Goal: Transaction & Acquisition: Book appointment/travel/reservation

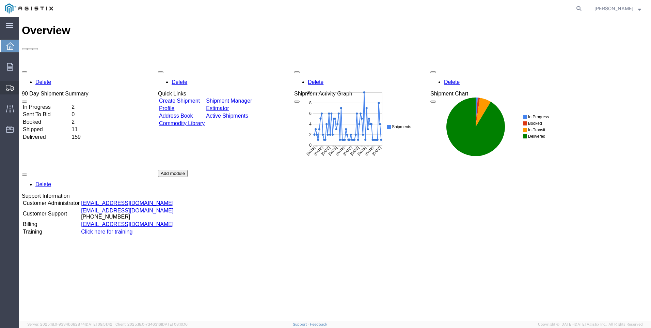
click at [0, 0] on span "Create Shipment" at bounding box center [0, 0] width 0 height 0
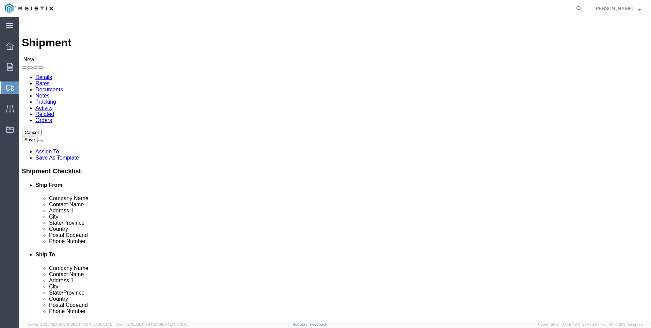
select select
click select "Select PG&E Valmont Industries Inc"
select select "9596"
click select "Select PG&E Valmont Industries Inc"
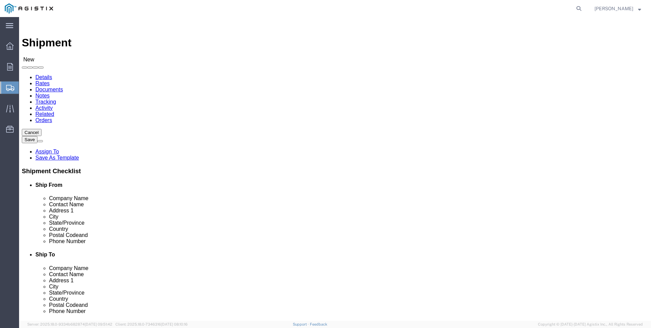
select select
click select "Select All Others [GEOGRAPHIC_DATA] [GEOGRAPHIC_DATA] [GEOGRAPHIC_DATA] [GEOGRA…"
select select "23082"
click select "Select All Others [GEOGRAPHIC_DATA] [GEOGRAPHIC_DATA] [GEOGRAPHIC_DATA] [GEOGRA…"
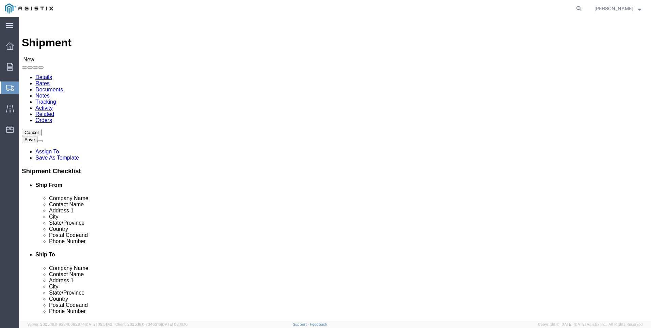
click input "text"
type input "LAREDO TRANSLOADING SERVICES LLC."
select select "[GEOGRAPHIC_DATA]"
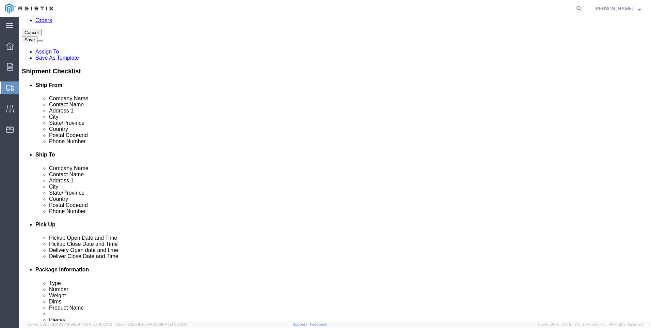
scroll to position [102, 0]
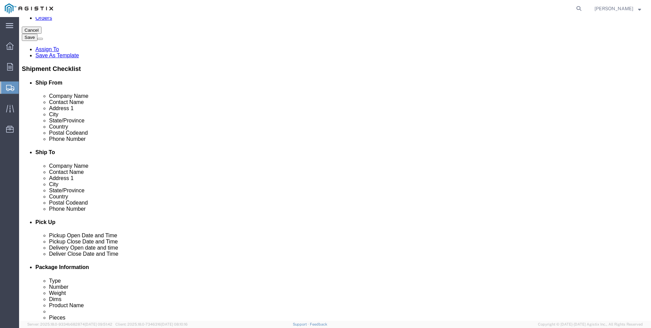
type input "LAREDO TRANSLOADING SERVICES LLC."
click input "text"
type input "9564019581"
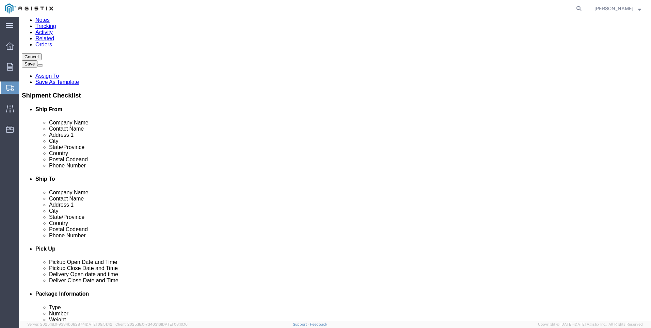
scroll to position [34, 0]
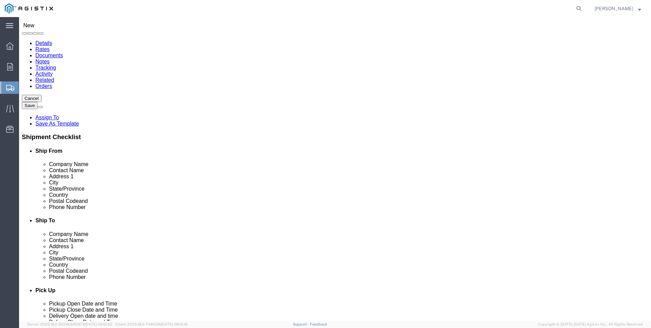
click input "text"
type input "pacifi"
click p "- PACIFIC GAS & ELECTRIC - (SHIFFLETS) [GEOGRAPHIC_DATA], [STREET_ADDRESS]"
select select "CA"
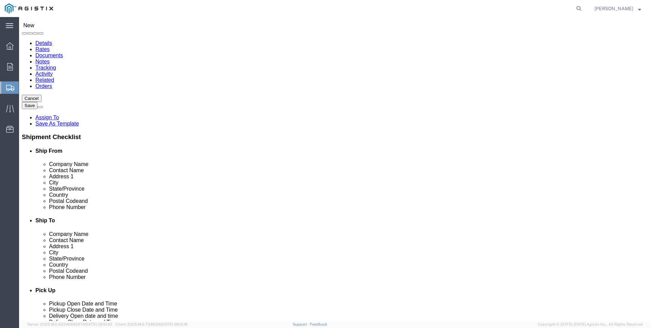
type input "PACIFIC GAS & ELECTRIC"
click div "Ship To Location Location My Profile Location (OBSOLETE) [GEOGRAPHIC_DATA] SC -…"
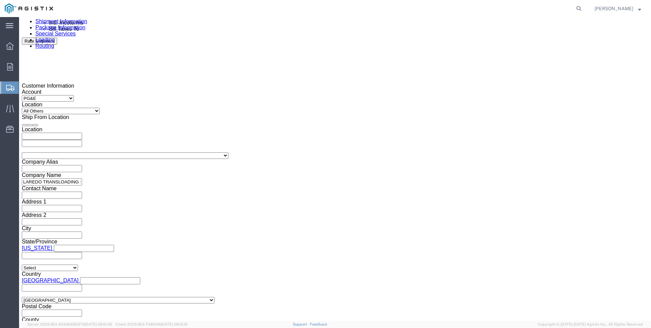
scroll to position [443, 0]
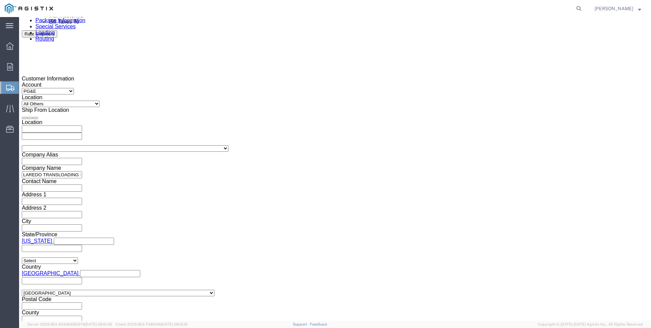
click div
click button "Apply"
click div
click button "Apply"
click input "text"
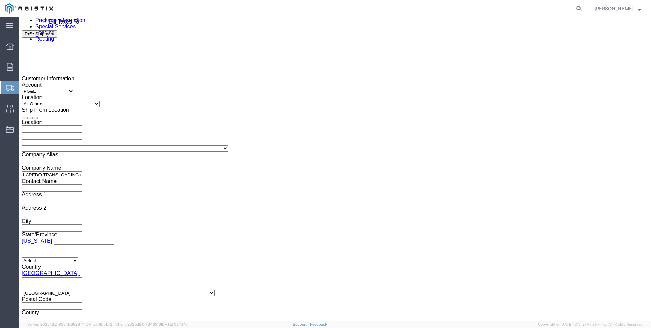
click input "text"
type input "3"
type input "3501400812"
click select "Select Account Type Activity ID Airline Appointment Number ASN Batch Request # …"
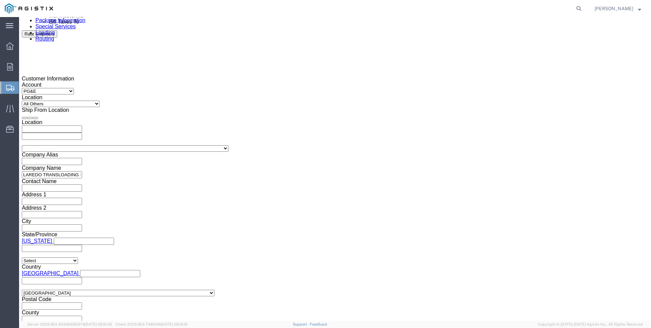
select select "PICKUPNUM"
click select "Select Account Type Activity ID Airline Appointment Number ASN Batch Request # …"
type input "900244839"
click div "Mode Select Air Less than Truckload Multi-Leg Ocean Freight Rail Small Parcel T…"
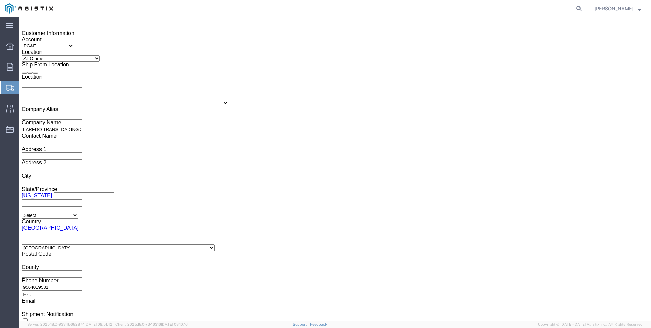
click button "Continue"
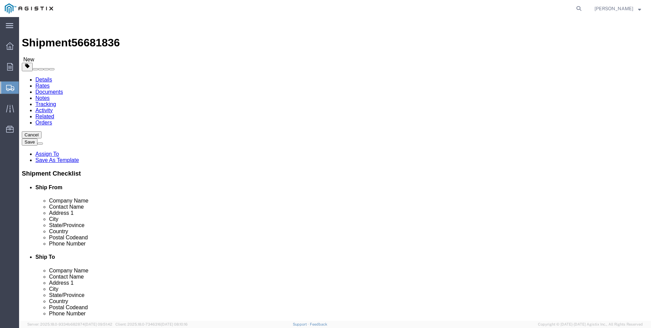
click select "Select Bulk Bundle(s) Cardboard Box(es) Carton(s) Crate(s) Drum(s) (Fiberboard)…"
select select "BNDL"
click select "Select Bulk Bundle(s) Cardboard Box(es) Carton(s) Crate(s) Drum(s) (Fiberboard)…"
click select "Select cm ft in"
select select "FT"
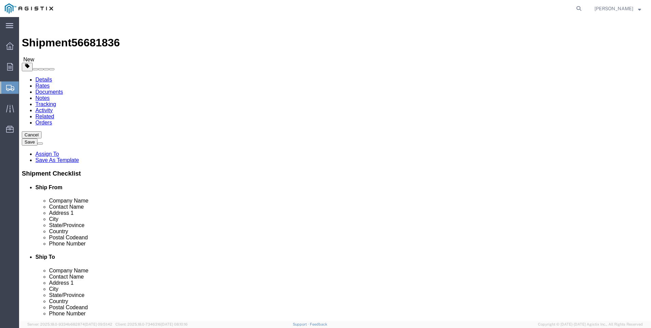
click select "Select cm ft in"
click input "text"
type input "55"
click input "text"
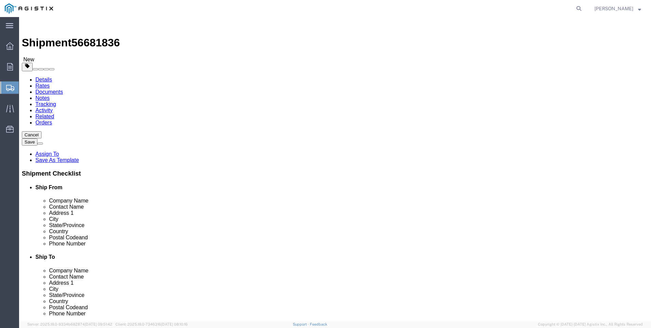
click input "text"
type input "8"
click input "text"
type input "8.5"
click input "0.00"
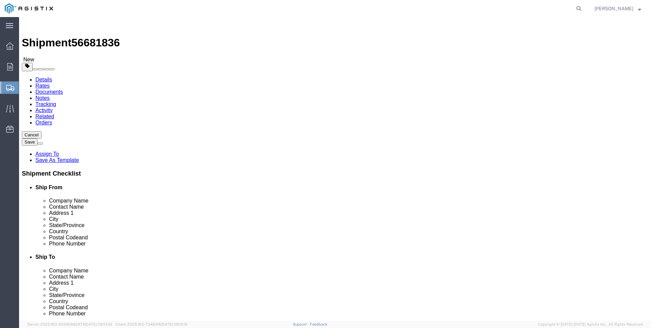
click input "0.00"
type input "24174"
click link "Add Content"
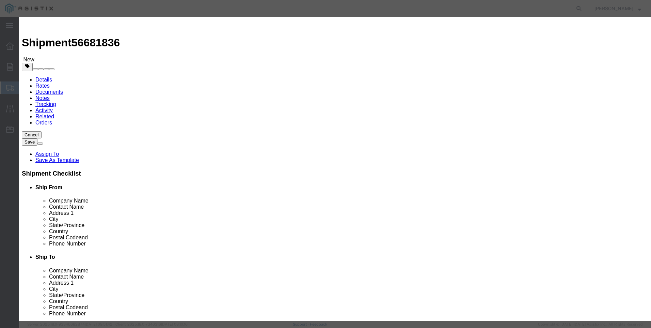
click input "text"
type input "steel poles"
type input "1"
click input "0"
type input "15"
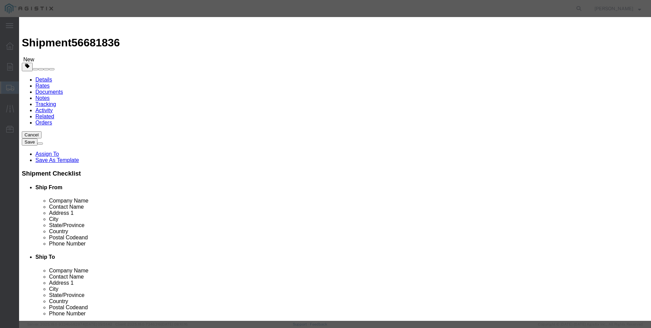
click label "Pieces"
click input "15"
type input "1"
select select "USD"
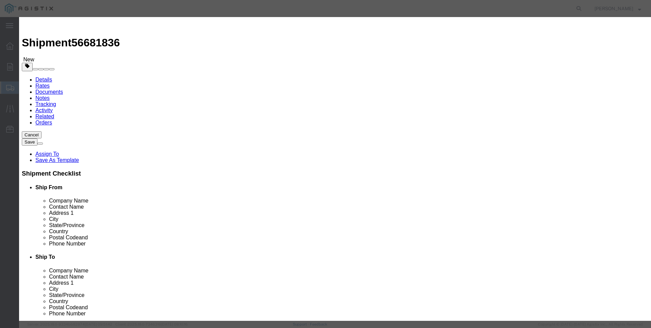
click select "Select 50 55 60 65 70 85 92.5 100 125 175 250 300 400"
select select "50"
click select "Select 50 55 60 65 70 85 92.5 100 125 175 250 300 400"
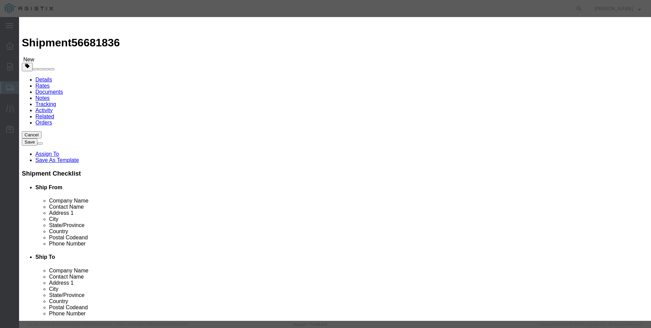
click button "Save & Close"
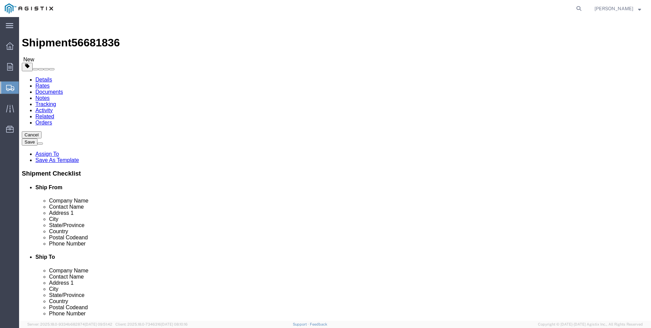
click button "Rate Shipment"
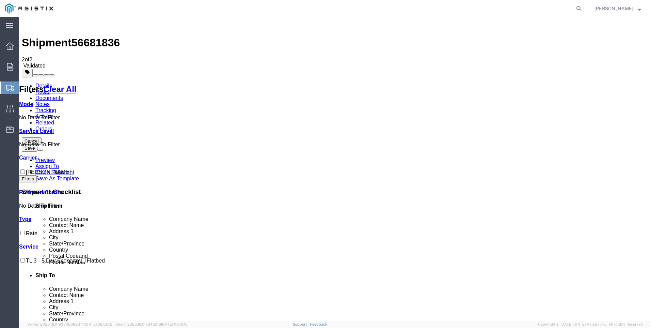
checkbox input "true"
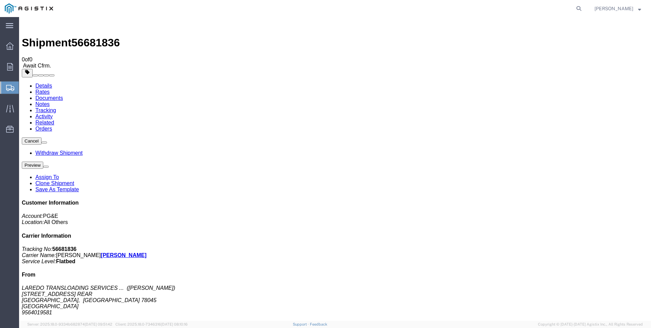
click at [0, 0] on span "Create Shipment" at bounding box center [0, 0] width 0 height 0
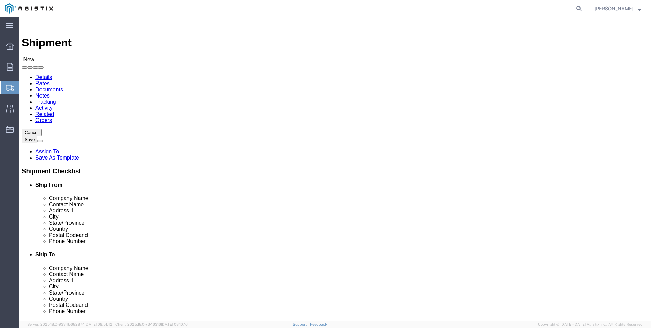
click select "Select PG&E Valmont Industries Inc"
select select "9596"
click select "Select PG&E Valmont Industries Inc"
select select
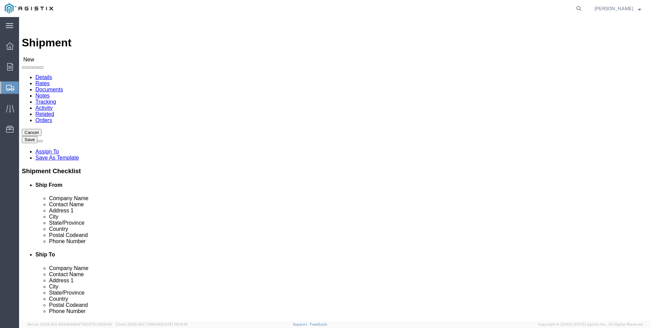
click select "Select All Others [GEOGRAPHIC_DATA] [GEOGRAPHIC_DATA] [GEOGRAPHIC_DATA] [GEOGRA…"
select select "23082"
click select "Select All Others [GEOGRAPHIC_DATA] [GEOGRAPHIC_DATA] [GEOGRAPHIC_DATA] [GEOGRA…"
click input "text"
type input "[PERSON_NAME]"
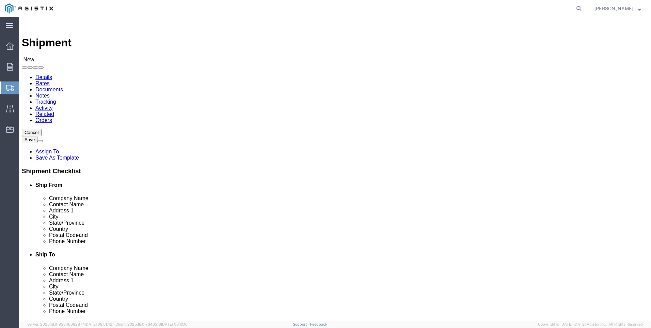
click p "- LAREDO TRANSLOADING SERVICES LLC. - ([PERSON_NAME]) [STREET_ADDRESS] REAR, [G…"
select select "[GEOGRAPHIC_DATA]"
type input "LAREDO TRANSLOADING SERVICES LLC."
click div "Ship From Location Location My Profile Location (OBSOLETE) [GEOGRAPHIC_DATA] SC…"
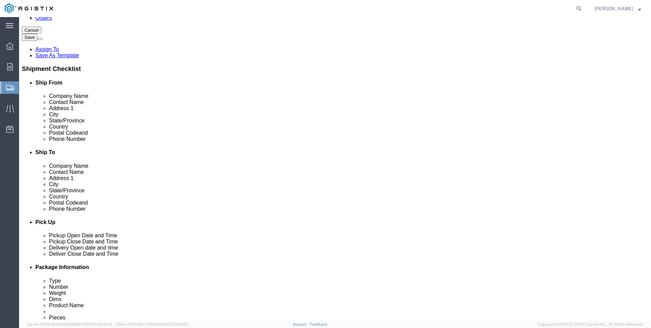
click input "text"
type input "9564019581"
click div "Ship From Location Location My Profile Location (OBSOLETE) [GEOGRAPHIC_DATA] SC…"
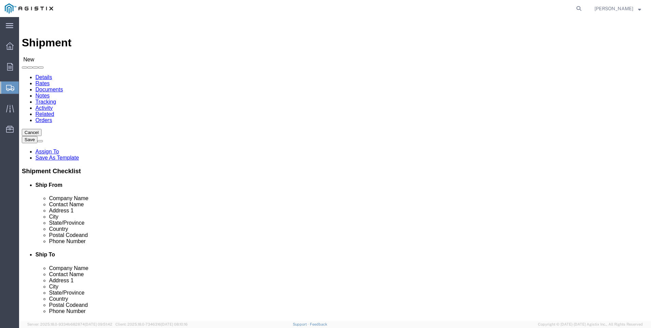
scroll to position [34, 0]
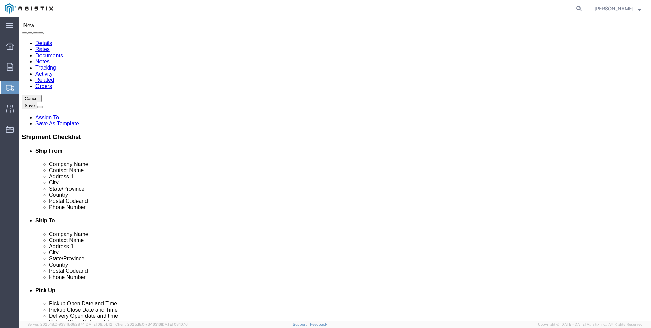
click input "text"
type input "pacifi"
click p "- PACIFIC GAS & ELECTRIC - (SHIFFLETS) [GEOGRAPHIC_DATA], [STREET_ADDRESS]"
select select "CA"
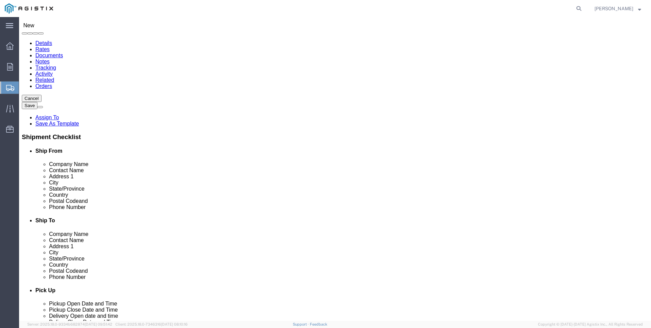
type input "PACIFIC GAS & ELECTRIC"
click div "Ship From Location Location My Profile Location (OBSOLETE) [GEOGRAPHIC_DATA] SC…"
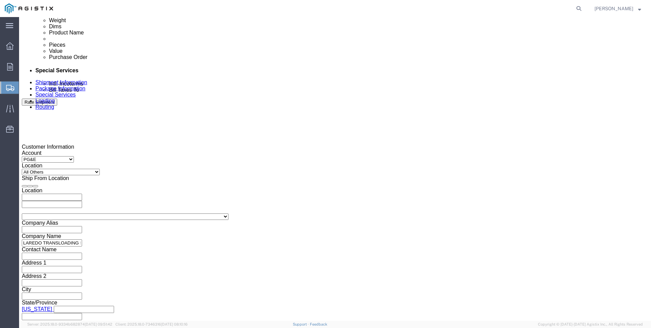
click div
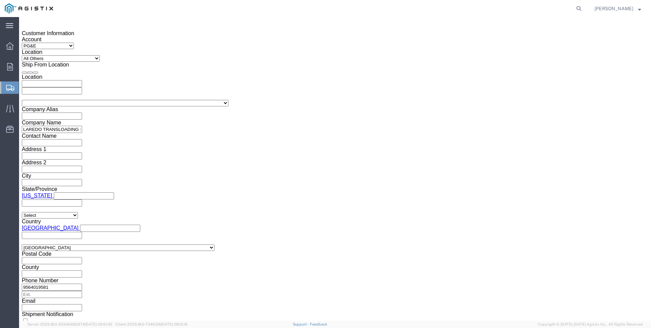
click button "Apply"
click div
click button "Apply"
click input "text"
type input "3501401913"
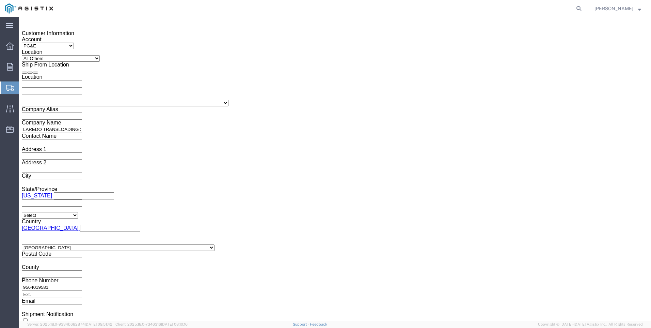
click select "Select Account Type Activity ID Airline Appointment Number ASN Batch Request # …"
select select "PICKUPNUM"
click select "Select Account Type Activity ID Airline Appointment Number ASN Batch Request # …"
type input "900244835"
click button "Continue"
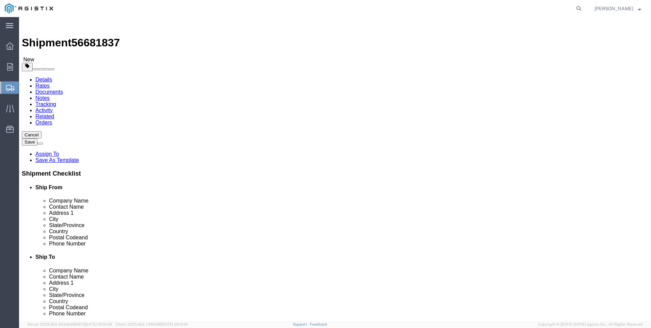
click select "Select Bulk Bundle(s) Cardboard Box(es) Carton(s) Crate(s) Drum(s) (Fiberboard)…"
select select "BNDL"
click select "Select Bulk Bundle(s) Cardboard Box(es) Carton(s) Crate(s) Drum(s) (Fiberboard)…"
click select "Select cm ft in"
select select "FT"
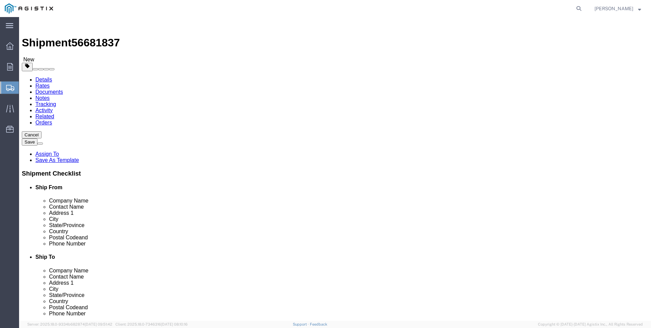
click select "Select cm ft in"
click input "text"
type input "55"
type input "8.5"
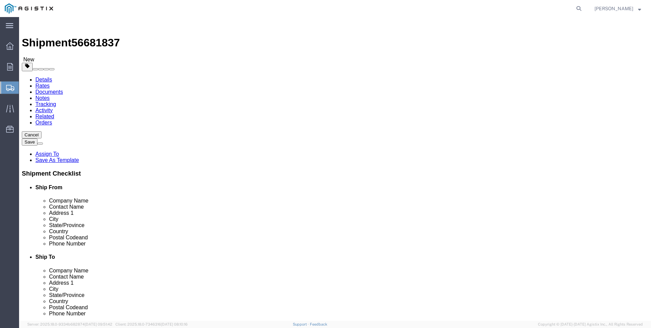
type input "8"
click input "0.00"
type input "22710"
click link "Add Content"
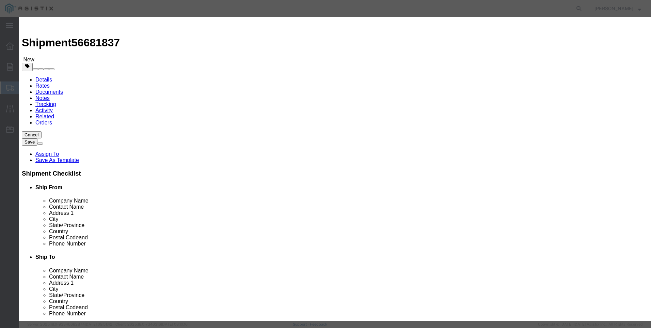
click input "text"
type input "steel poles"
type input "1"
click input "0"
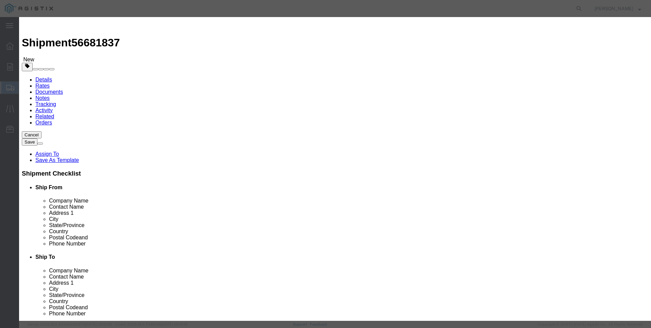
type input "15"
click select "Select 50 55 60 65 70 85 92.5 100 125 175 250 300 400"
select select "50"
click select "Select 50 55 60 65 70 85 92.5 100 125 175 250 300 400"
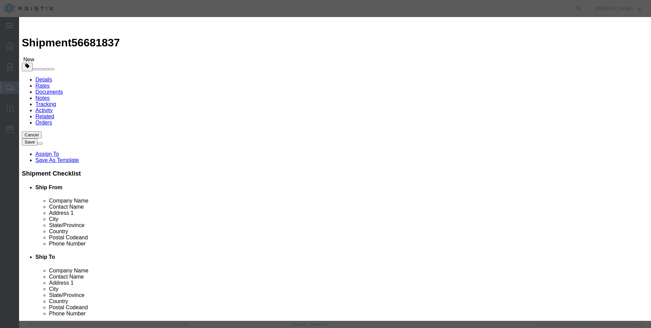
click input "15"
type input "1"
click button "Save & Close"
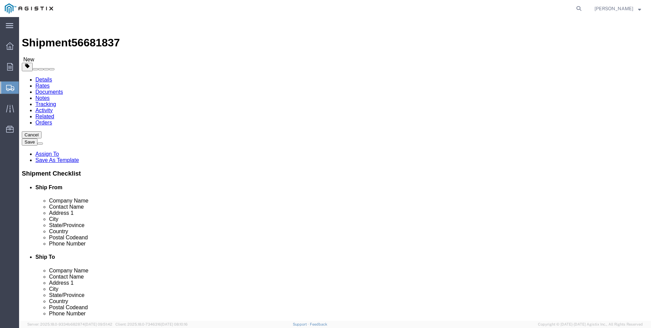
click button "Rate Shipment"
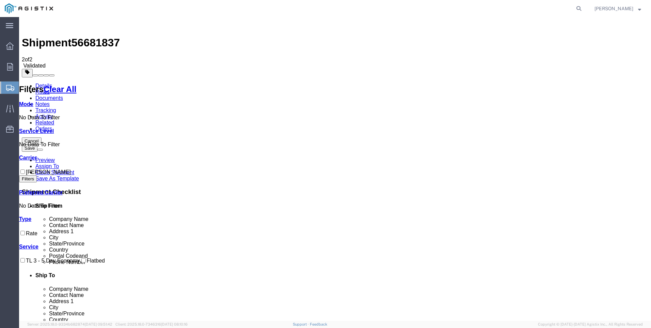
checkbox input "true"
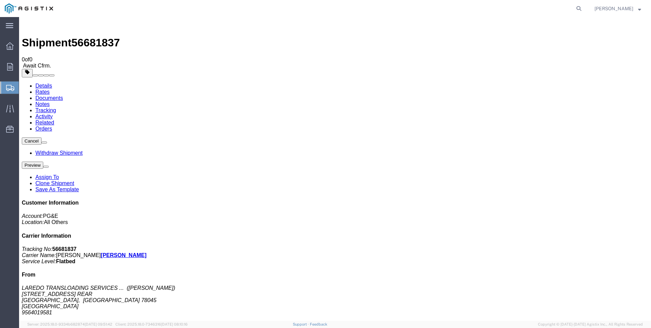
click at [0, 0] on span "Create Shipment" at bounding box center [0, 0] width 0 height 0
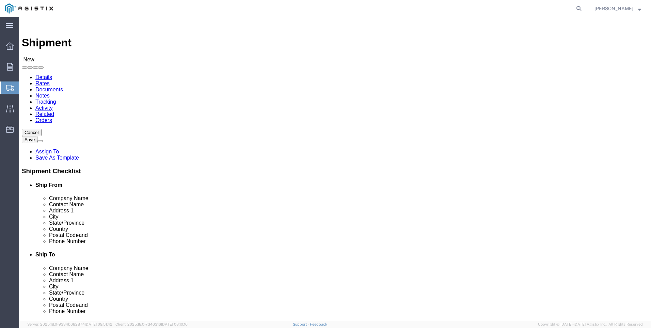
click select "Select PG&E Valmont Industries Inc"
select select "9596"
click select "Select PG&E Valmont Industries Inc"
select select
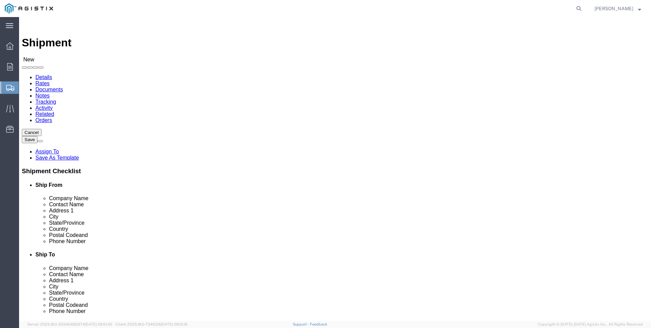
click select "Select All Others [GEOGRAPHIC_DATA] [GEOGRAPHIC_DATA] [GEOGRAPHIC_DATA] [GEOGRA…"
select select "23082"
click select "Select All Others [GEOGRAPHIC_DATA] [GEOGRAPHIC_DATA] [GEOGRAPHIC_DATA] [GEOGRA…"
click div "Location Select All Others [GEOGRAPHIC_DATA] [GEOGRAPHIC_DATA] [GEOGRAPHIC_DATA…"
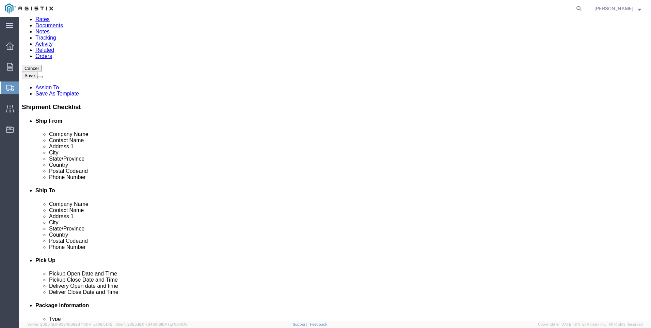
scroll to position [68, 0]
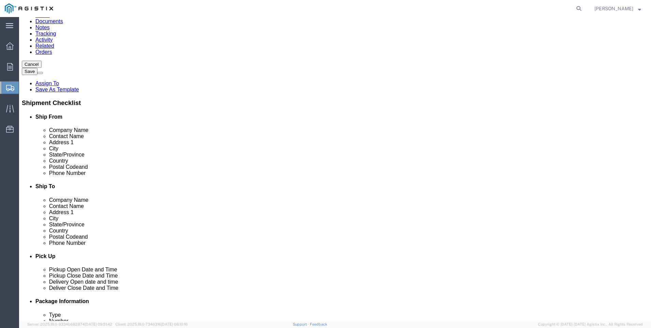
click input "text"
type input "[PERSON_NAME]"
click p "- LAREDO TRANSLOADING SERVICES LLC. - ([PERSON_NAME]) [STREET_ADDRESS] REAR, [G…"
select select "[GEOGRAPHIC_DATA]"
type input "LAREDO TRANSLOADING SERVICES LLC."
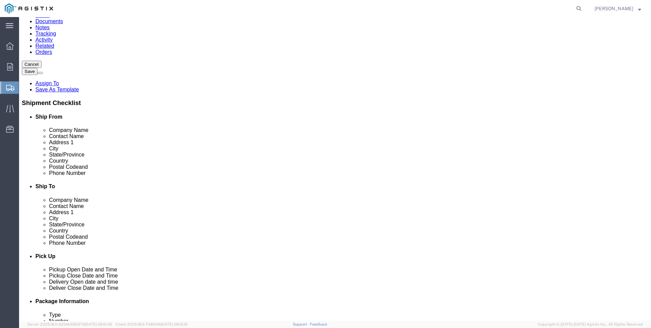
click input "text"
type input "9564019581"
click div "Ship To Location Location My Profile Location (OBSOLETE) [GEOGRAPHIC_DATA] SC -…"
click input "text"
type input "pacifi"
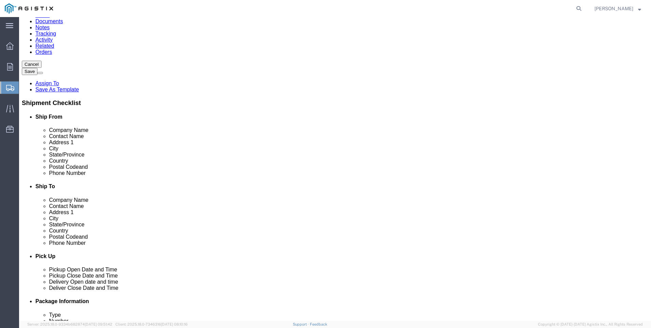
scroll to position [153, 0]
click p "- PACIFIC GAS & ELECTRIC - (SHIFFLETS) [GEOGRAPHIC_DATA], [STREET_ADDRESS]"
select select "CA"
type input "PACIFIC GAS & ELECTRIC"
click div "Ship From Location Location My Profile Location (OBSOLETE) [GEOGRAPHIC_DATA] SC…"
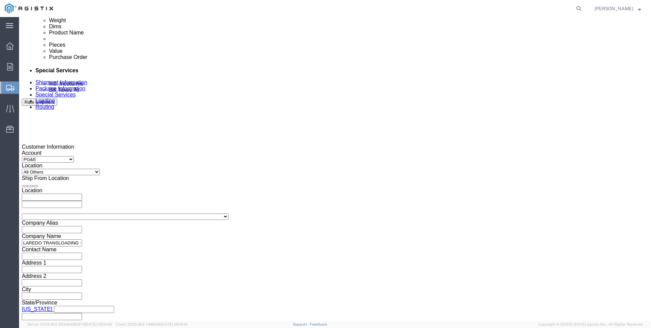
click div
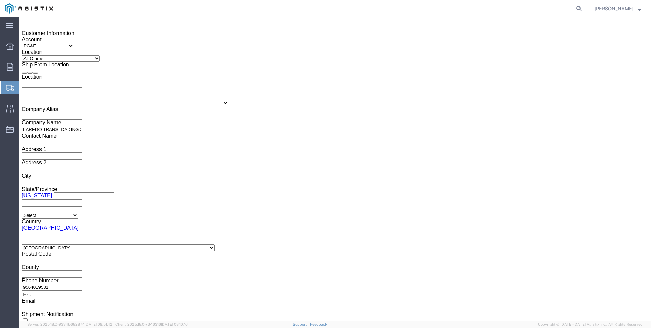
click button "Apply"
click div
click button "Apply"
click input "text"
type input "4"
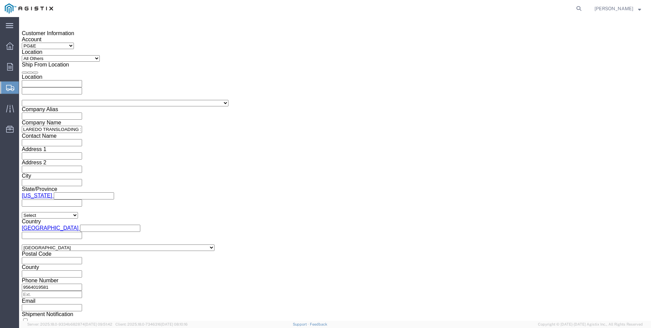
type input "3501401913"
click select "Select Account Type Activity ID Airline Appointment Number ASN Batch Request # …"
select select "PICKUPNUM"
click select "Select Account Type Activity ID Airline Appointment Number ASN Batch Request # …"
click input "text"
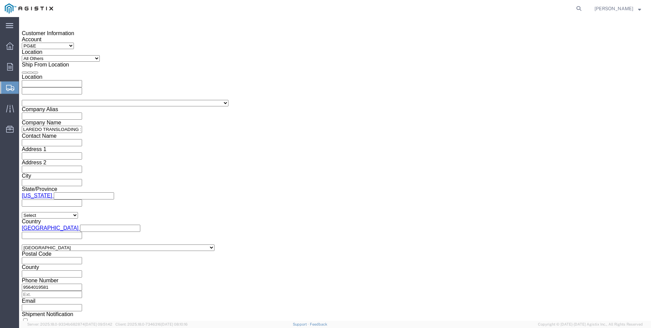
type input "900244835"
click button "Continue"
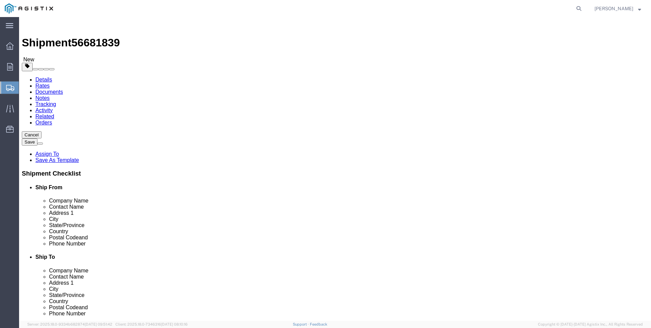
click select "Select Bulk Bundle(s) Cardboard Box(es) Carton(s) Crate(s) Drum(s) (Fiberboard)…"
select select "BNDL"
click select "Select Bulk Bundle(s) Cardboard Box(es) Carton(s) Crate(s) Drum(s) (Fiberboard)…"
click input "1"
click select "Select cm ft in"
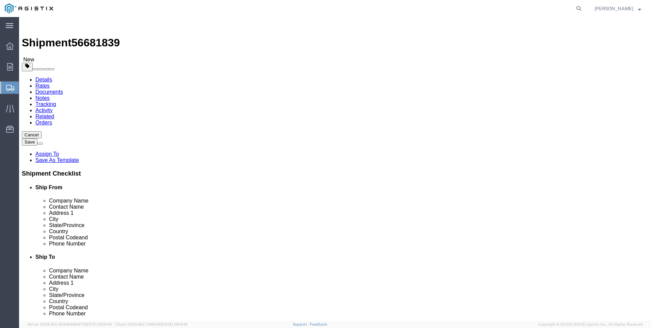
select select "FT"
click select "Select cm ft in"
click input "text"
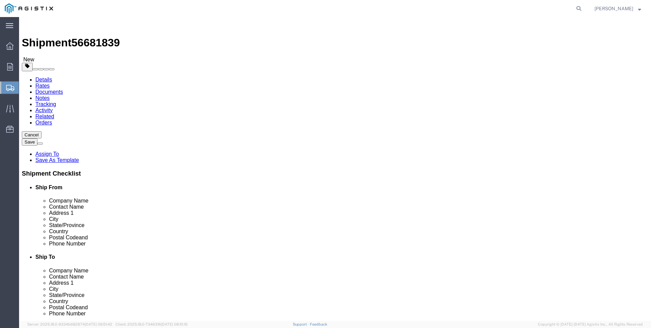
type input "55"
type input "8.5"
type input "8"
click input "0.00"
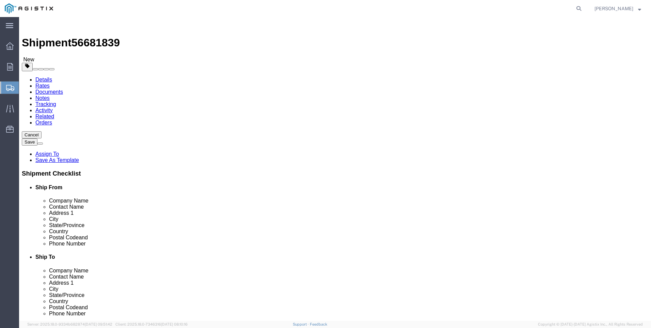
type input "22710"
click link "Add Content"
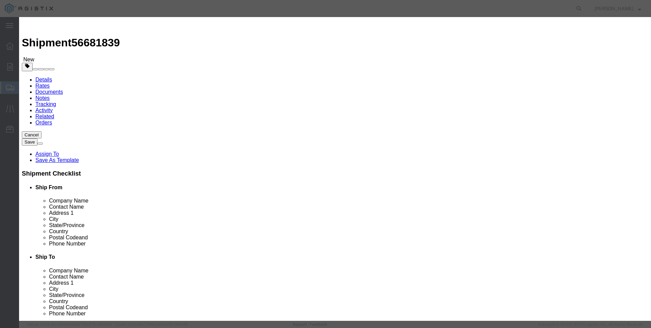
click input "text"
type input "steel poles"
select select "MX"
click input "0"
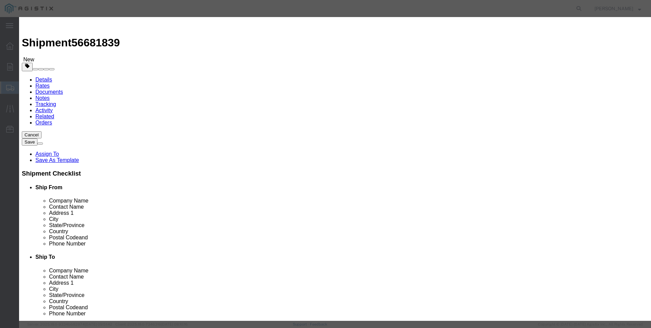
type input "15"
click input "text"
type input "1"
select select "USD"
select select "50"
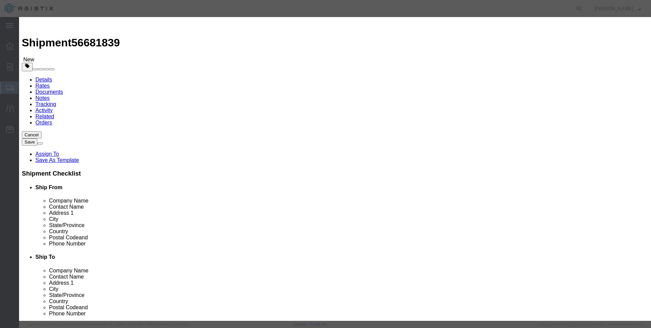
click button "Save & Close"
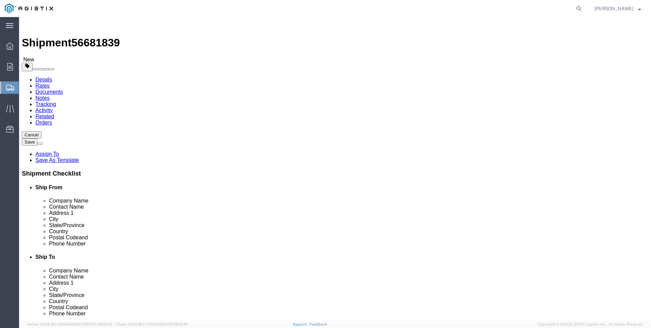
click button "Rate Shipment"
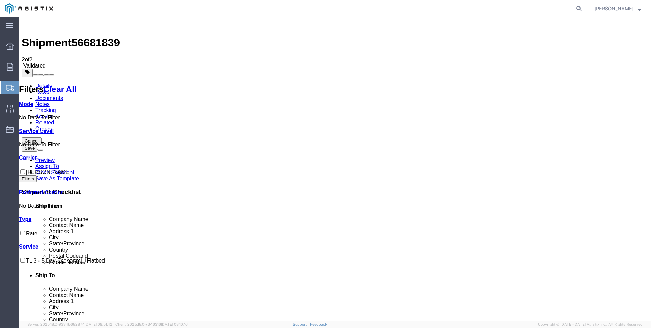
checkbox input "true"
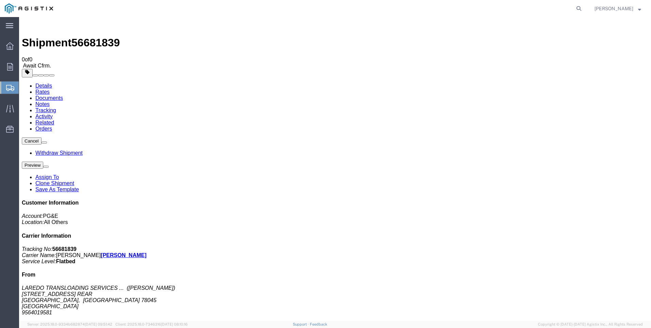
click at [0, 0] on span "Create Shipment" at bounding box center [0, 0] width 0 height 0
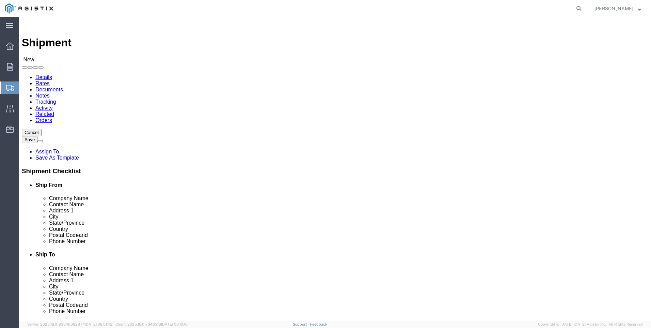
click select "Select PG&E Valmont Industries Inc"
select select "9596"
click select "Select PG&E Valmont Industries Inc"
select select
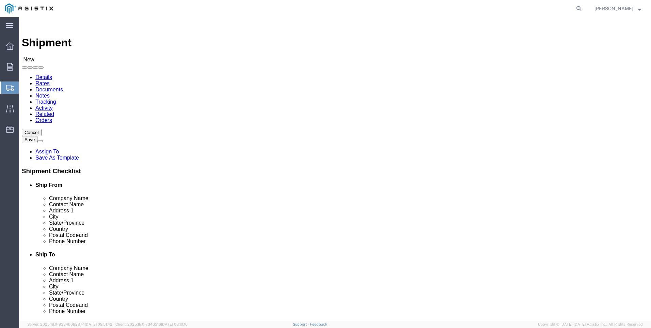
click select "Select All Others [GEOGRAPHIC_DATA] [GEOGRAPHIC_DATA] [GEOGRAPHIC_DATA] [GEOGRA…"
select select "23082"
click select "Select All Others [GEOGRAPHIC_DATA] [GEOGRAPHIC_DATA] [GEOGRAPHIC_DATA] [GEOGRA…"
click input "text"
type input "[PERSON_NAME]"
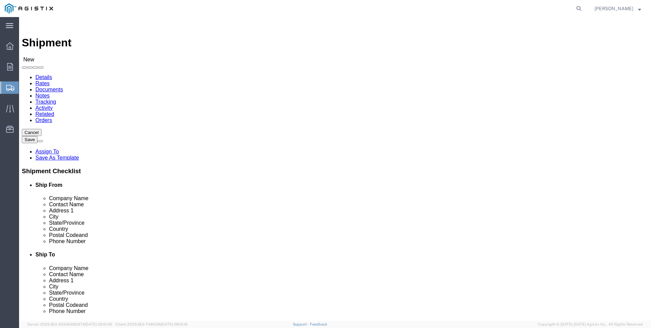
click p "- LAREDO TRANSLOADING SERVICES LLC. - ([PERSON_NAME]) [STREET_ADDRESS] REAR, [G…"
select select "[GEOGRAPHIC_DATA]"
type input "LAREDO TRANSLOADING SERVICES LLC."
click div "Ship From Location Location My Profile Location (OBSOLETE) [GEOGRAPHIC_DATA] SC…"
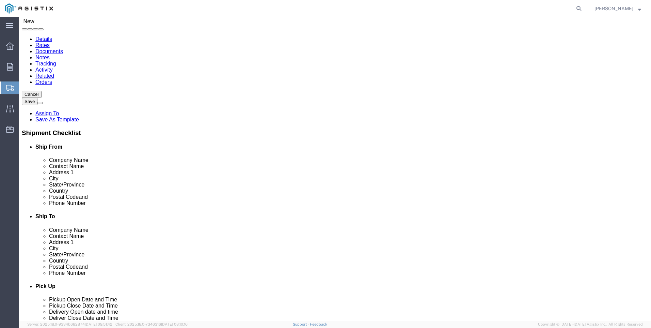
scroll to position [102, 0]
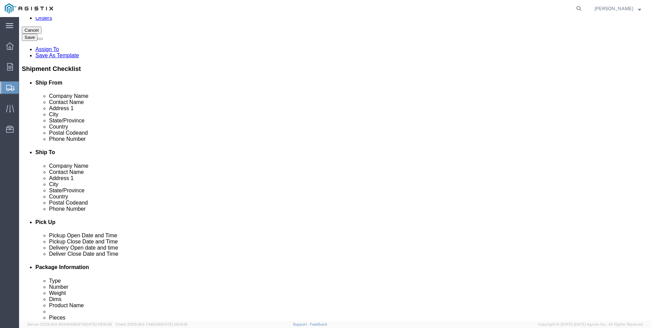
click input "text"
type input "9564019581"
click div "Ship To Location Location My Profile Location (OBSOLETE) [GEOGRAPHIC_DATA] SC -…"
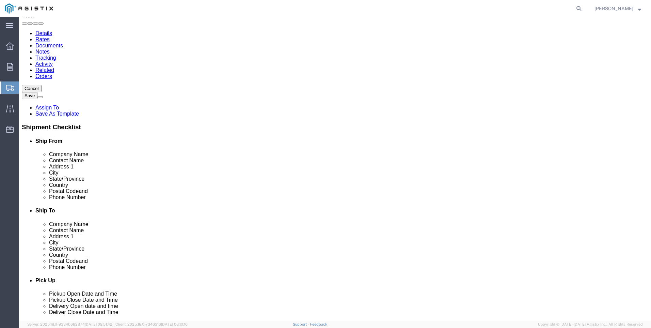
scroll to position [0, 0]
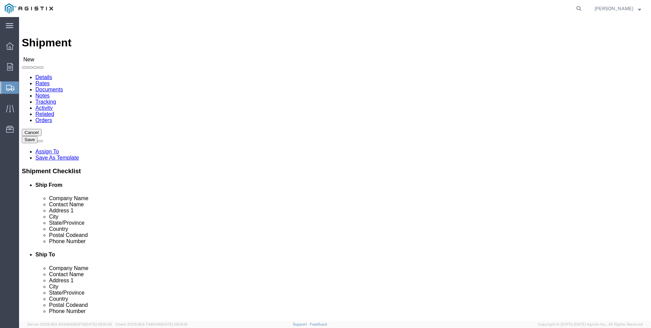
click input "text"
type input "pacifi"
click p "- PACIFIC GAS & ELECTRIC - (SHIFFLETS) [GEOGRAPHIC_DATA], [STREET_ADDRESS]"
select select "CA"
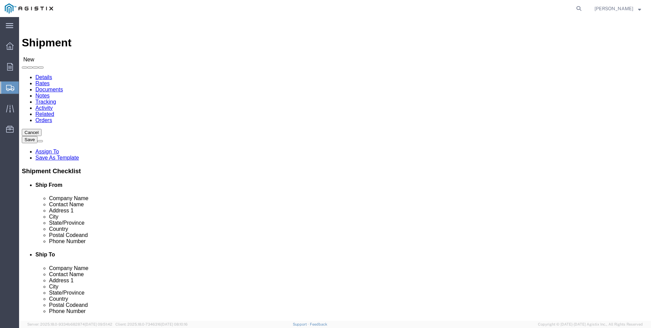
type input "PACIFIC GAS & ELECTRIC"
click div "Ship From Location Location My Profile Location (OBSOLETE) [GEOGRAPHIC_DATA] SC…"
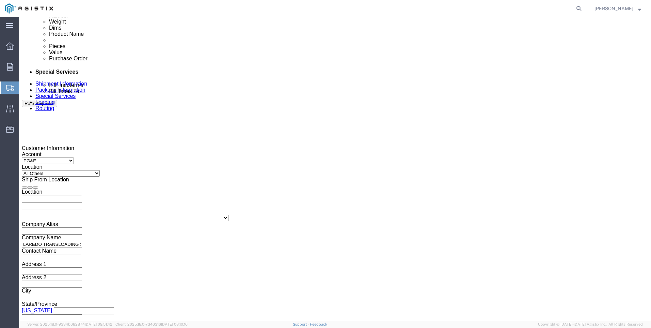
scroll to position [375, 0]
click div
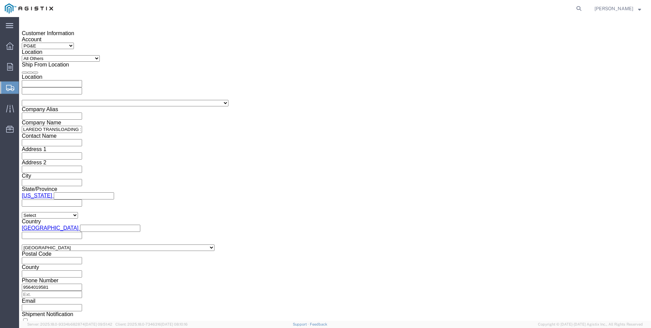
click button "Apply"
click div
click button "Apply"
click input "text"
type input "3501401076"
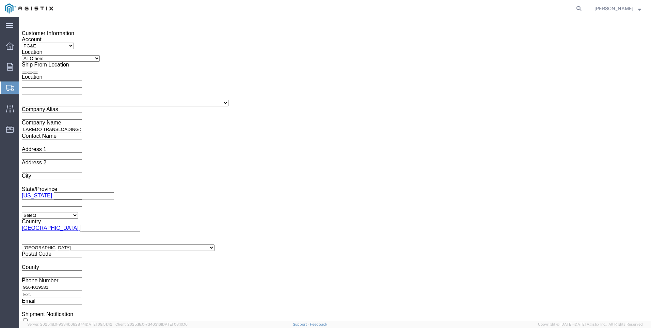
select select "PICKUPNUM"
type input "900244982"
click button "Continue"
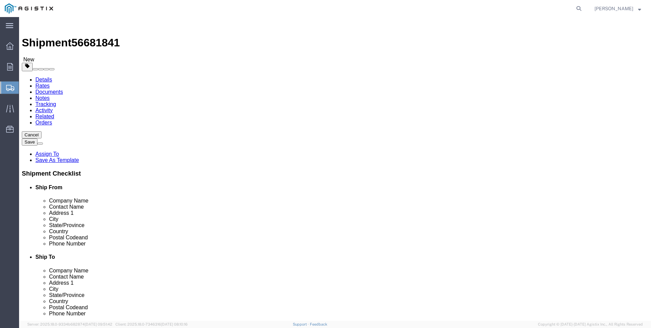
click select "Select Bulk Bundle(s) Cardboard Box(es) Carton(s) Crate(s) Drum(s) (Fiberboard)…"
select select "BNDL"
click select "Select Bulk Bundle(s) Cardboard Box(es) Carton(s) Crate(s) Drum(s) (Fiberboard)…"
click select "Select cm ft in"
select select "FT"
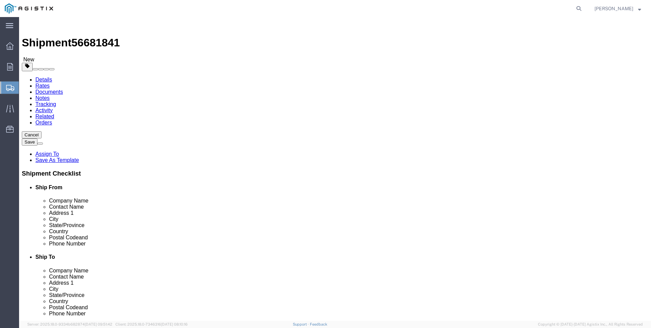
click select "Select cm ft in"
click input "text"
type input "40"
type input "8.5"
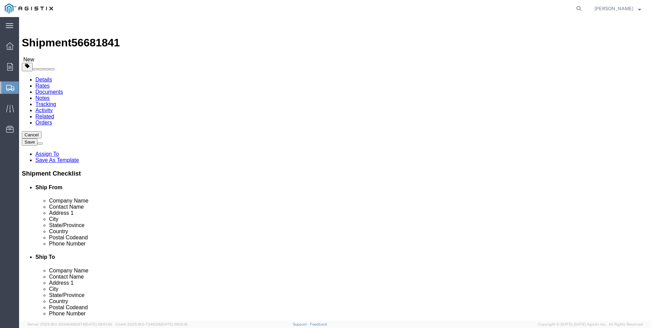
type input "8"
click input "0.00"
type input "24210"
click link "Add Content"
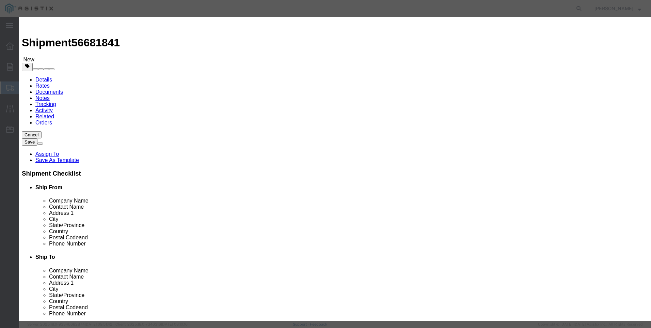
click div "Commodity library"
click input "text"
type input "steel poles"
select select "MX"
click input "0"
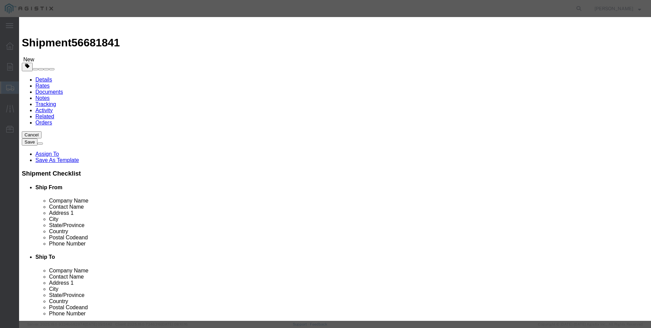
type input "24"
type input "1"
select select "USD"
select select "50"
click button "Save & Close"
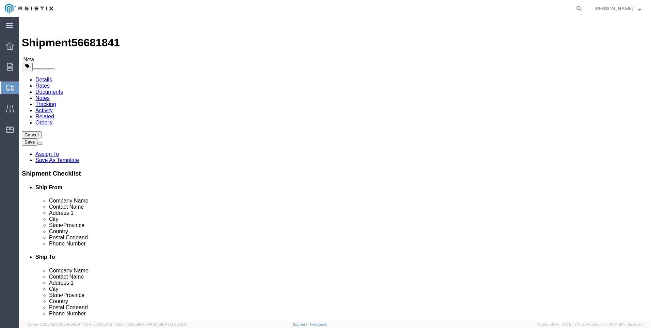
click button "Rate Shipment"
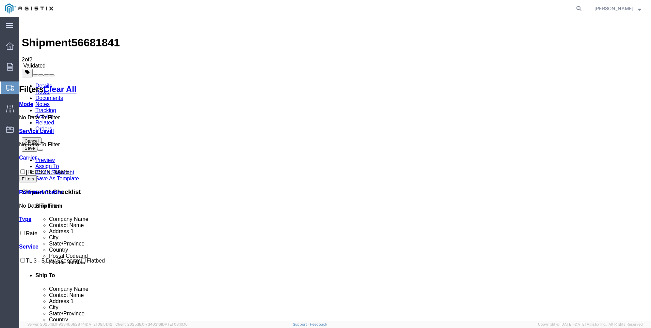
checkbox input "true"
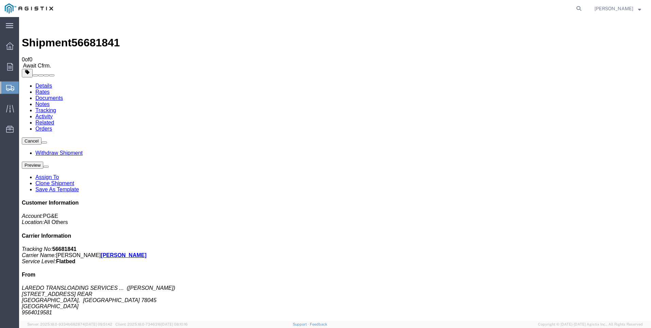
click at [0, 0] on span "Create Shipment" at bounding box center [0, 0] width 0 height 0
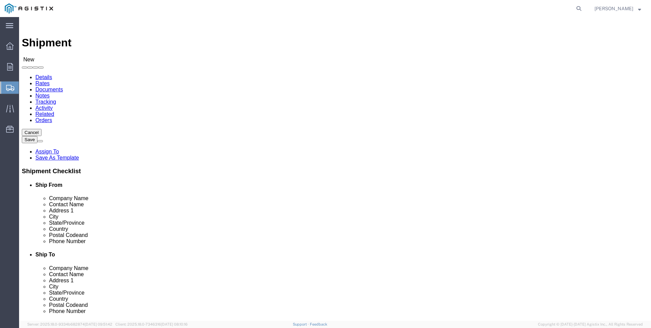
click select "Select PG&E Valmont Industries Inc"
select select "9596"
click select "Select PG&E Valmont Industries Inc"
select select
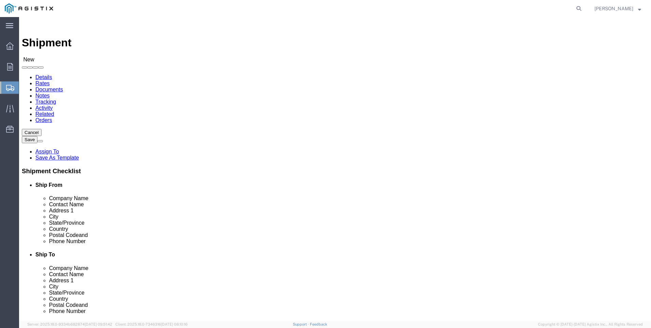
click select "Select All Others [GEOGRAPHIC_DATA] [GEOGRAPHIC_DATA] [GEOGRAPHIC_DATA] [GEOGRA…"
select select "23082"
click select "Select All Others [GEOGRAPHIC_DATA] [GEOGRAPHIC_DATA] [GEOGRAPHIC_DATA] [GEOGRA…"
click div "Location Select All Others [GEOGRAPHIC_DATA] [GEOGRAPHIC_DATA] [GEOGRAPHIC_DATA…"
click input "text"
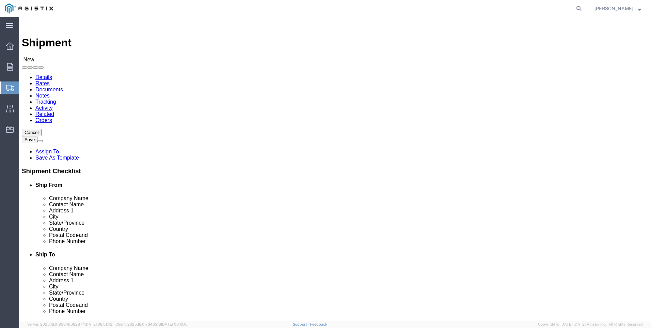
type input "[PERSON_NAME]"
click p "- LAREDO TRANSLOADING SERVICES LLC. - ([PERSON_NAME]) [STREET_ADDRESS] REAR, [G…"
select select "[GEOGRAPHIC_DATA]"
type input "LAREDO TRANSLOADING SERVICES LLC."
click div "Ship From Location Location My Profile Location (OBSOLETE) [GEOGRAPHIC_DATA] SC…"
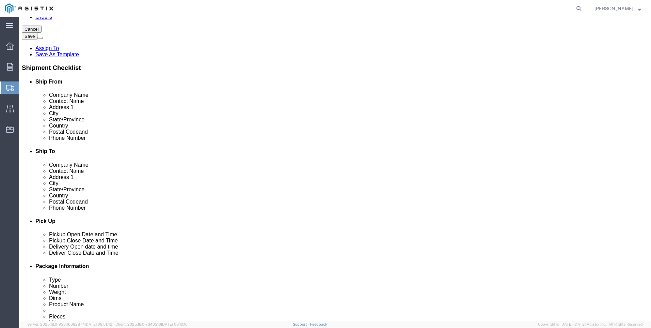
scroll to position [136, 0]
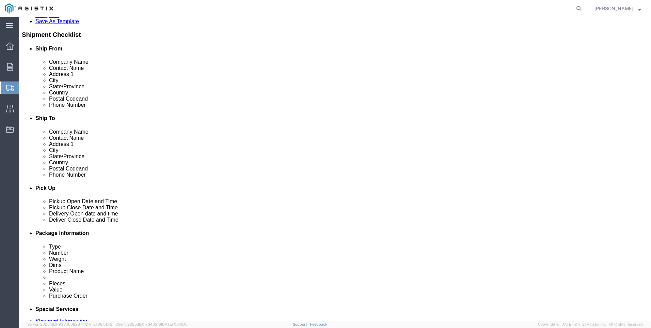
click input "text"
type input "9564019581"
click div "Ship From Location Location My Profile Location (OBSOLETE) [GEOGRAPHIC_DATA] SC…"
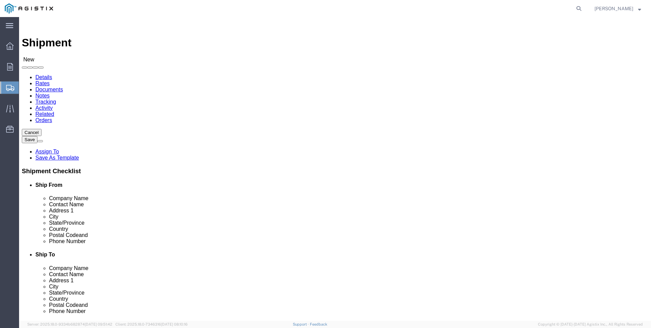
click input "text"
type input "paci"
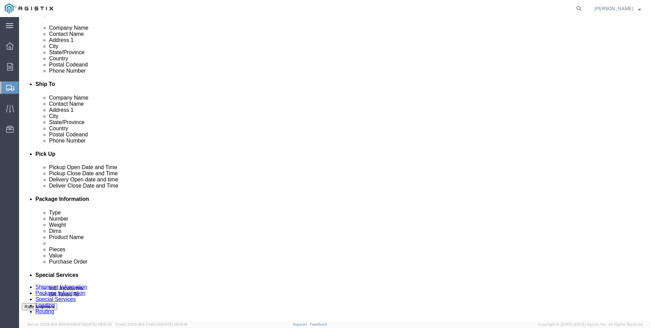
scroll to position [119, 0]
click p "- PACIFIC GAS & ELECTRIC - (SHIFFLETS) [GEOGRAPHIC_DATA], [STREET_ADDRESS]"
select select "CA"
type input "PACIFIC GAS & ELECTRIC"
click div "Ship From Location Location My Profile Location (OBSOLETE) [GEOGRAPHIC_DATA] SC…"
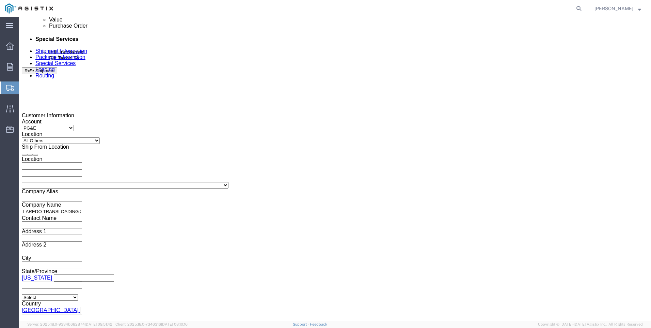
scroll to position [409, 0]
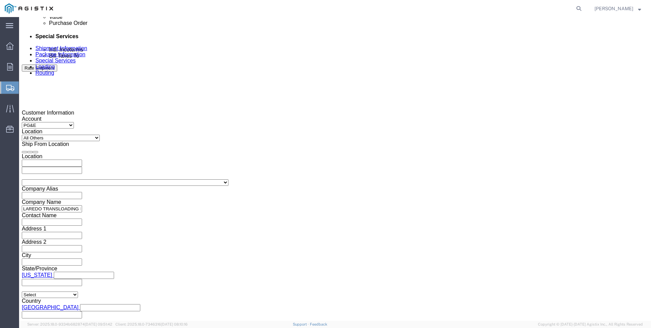
click div
click button "Apply"
click div
click button "Apply"
click input "text"
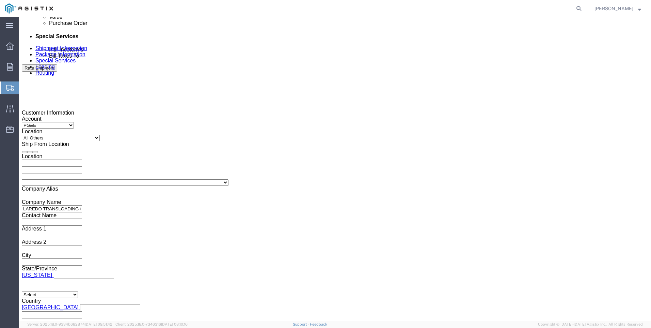
type input "3501401076"
click select "Select Account Type Activity ID Airline Appointment Number ASN Batch Request # …"
select select "PICKUPNUM"
click select "Select Account Type Activity ID Airline Appointment Number ASN Batch Request # …"
type input "900244977"
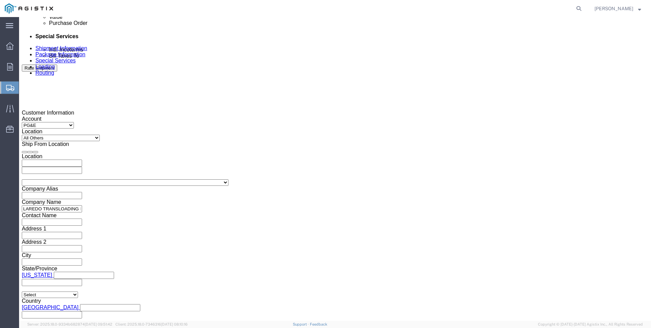
click div "Please fix the following errors Customer Information Account Select PG&E Valmon…"
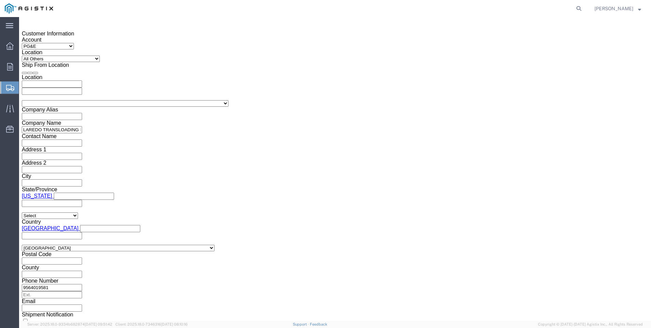
scroll to position [488, 0]
click button "Continue"
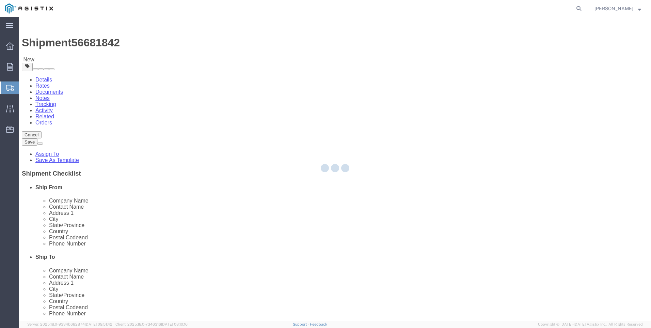
select select "CBOX"
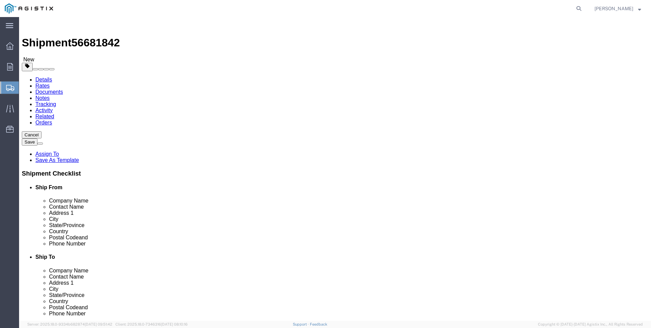
click input "1"
click select "Select cm ft in"
select select "FT"
click select "Select cm ft in"
click input "text"
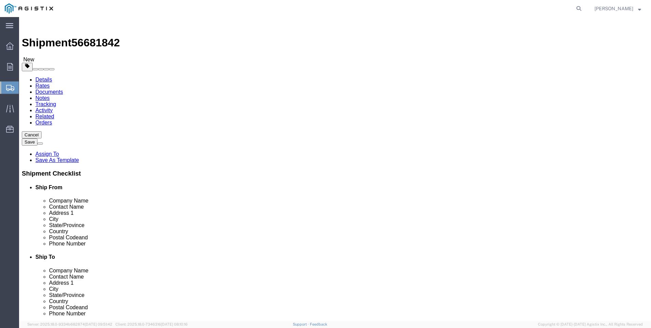
click input "text"
type input "40"
type input "8.5"
type input "8"
click input "0.00"
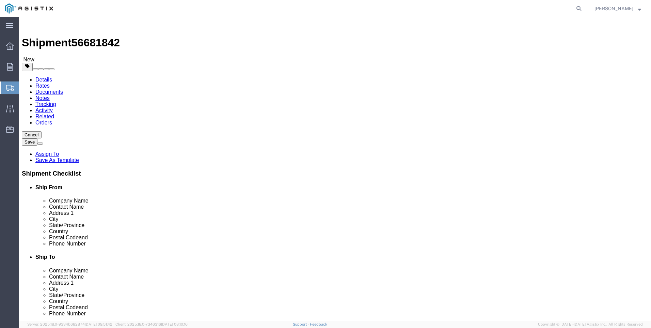
click input "0.00"
type input "27216"
click link "Add Content"
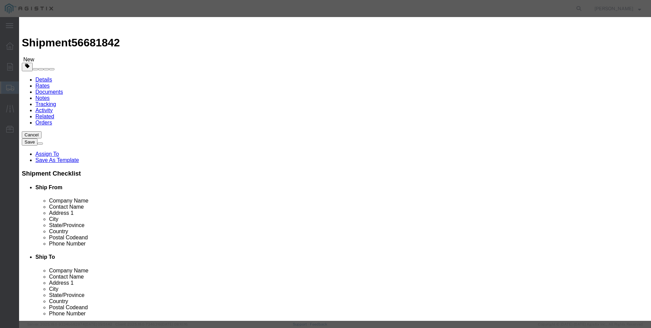
click input "text"
type input "steel poles"
type input "1"
select select "MX"
click input "0"
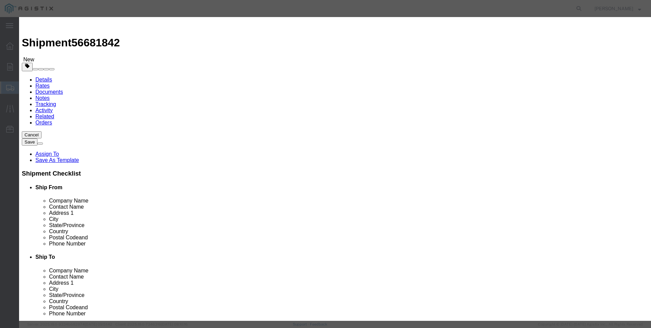
type input "28"
type input "1"
select select "USD"
select select "50"
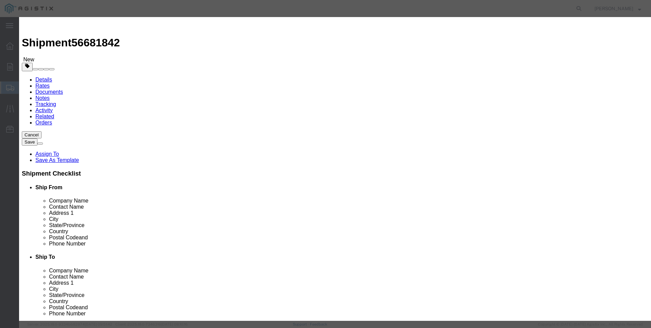
click button "Save & Close"
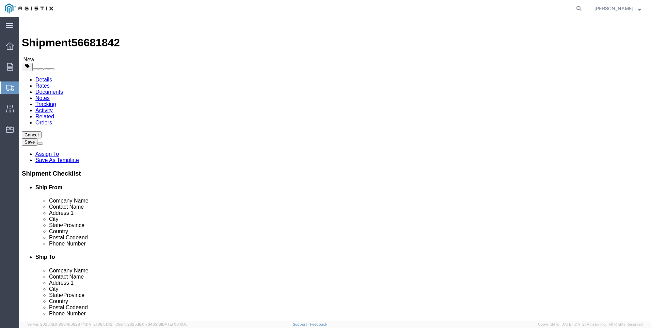
click button "Rate Shipment"
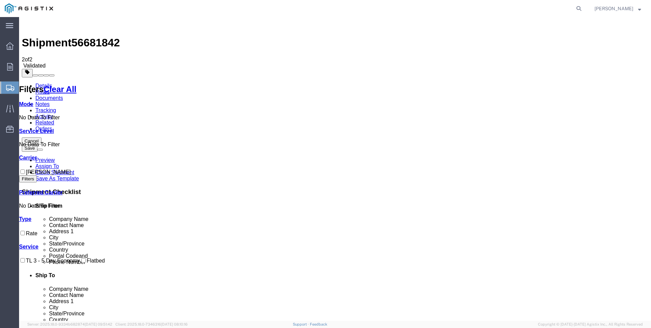
checkbox input "true"
